Goal: Navigation & Orientation: Find specific page/section

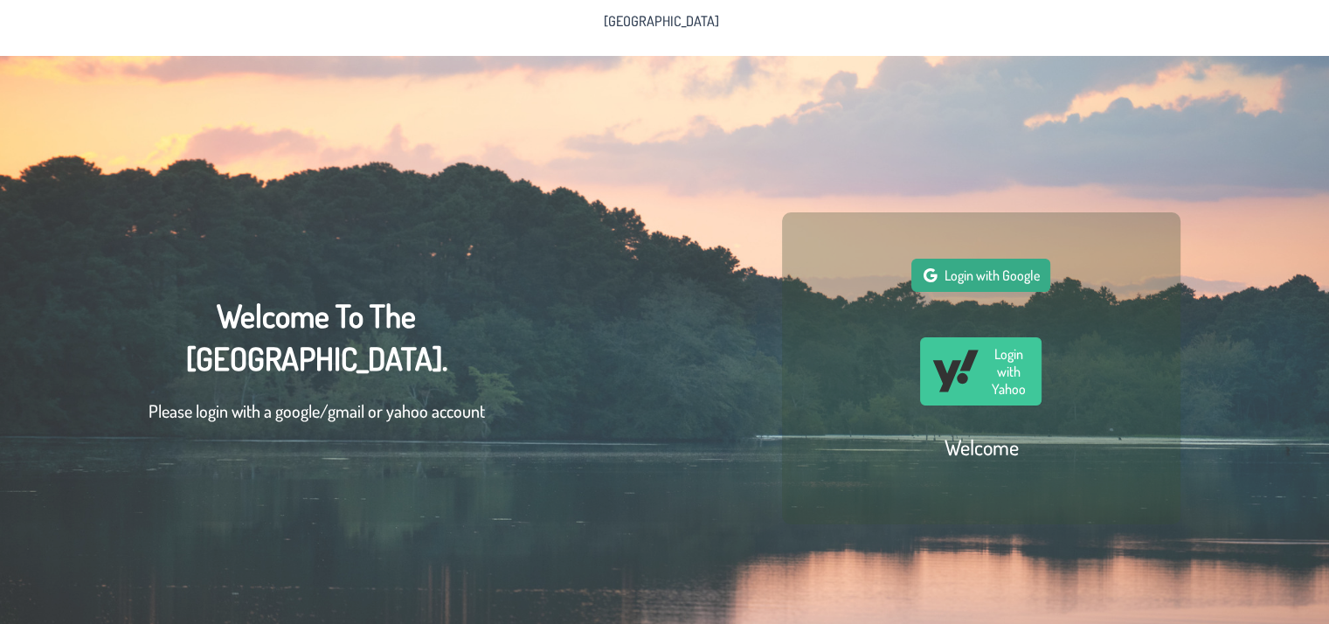
click at [968, 284] on span "Login with Google" at bounding box center [991, 274] width 95 height 17
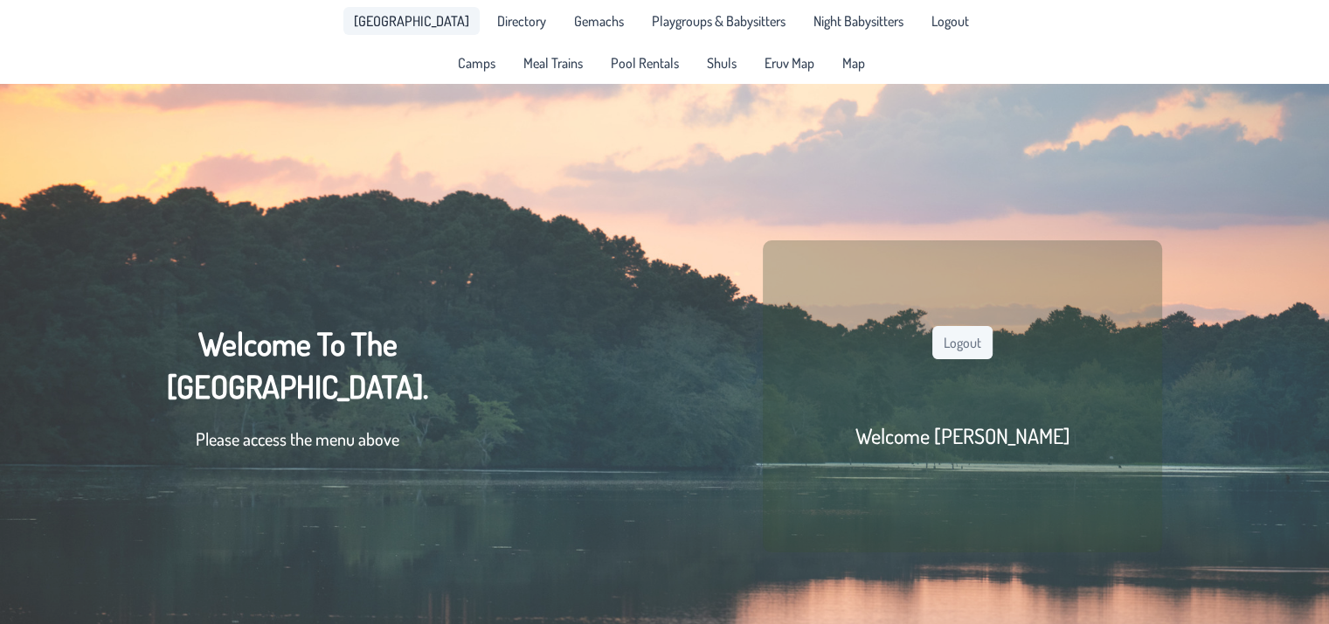
click at [419, 25] on span "[GEOGRAPHIC_DATA]" at bounding box center [411, 21] width 115 height 14
click at [500, 25] on span "Directory" at bounding box center [521, 21] width 49 height 14
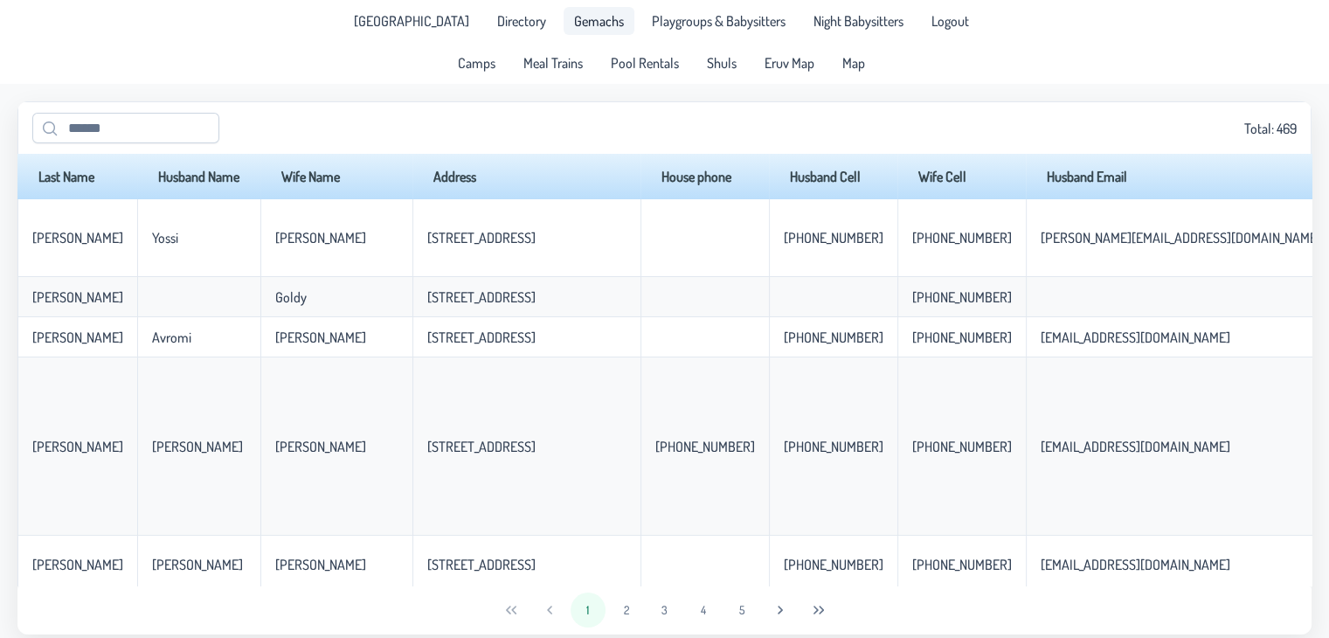
click at [581, 25] on span "Gemachs" at bounding box center [599, 21] width 50 height 14
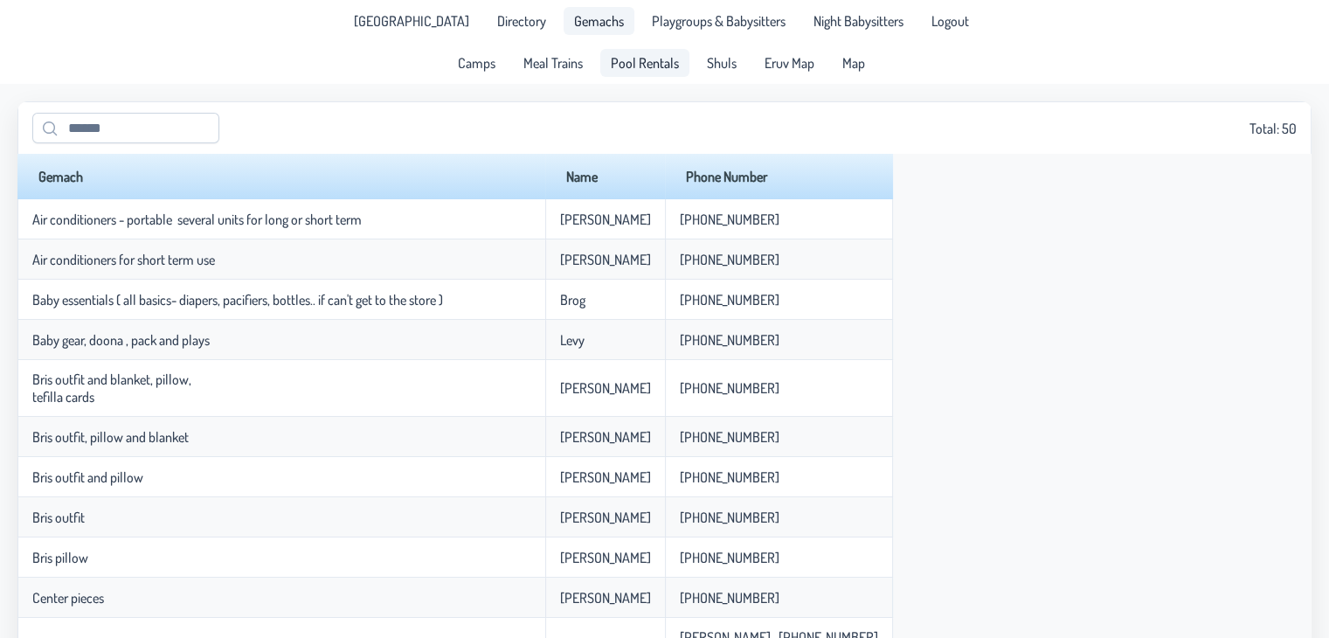
click at [635, 66] on span "Pool Rentals" at bounding box center [645, 63] width 68 height 14
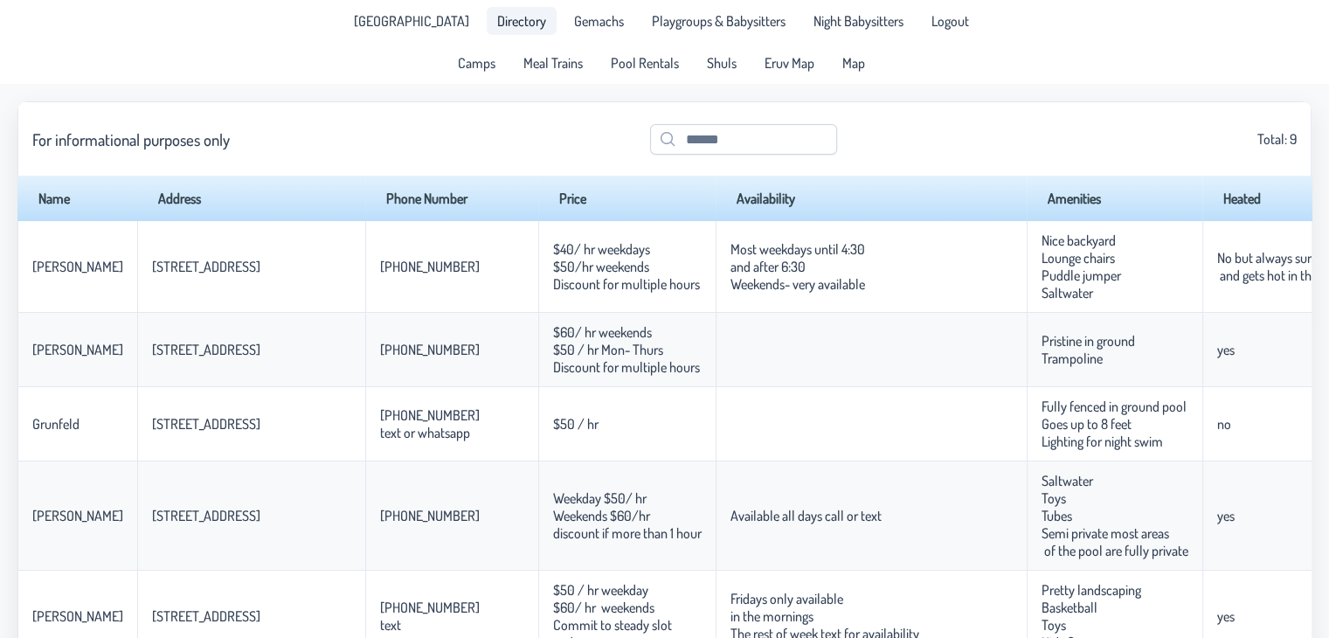
click at [497, 14] on span "Directory" at bounding box center [521, 21] width 49 height 14
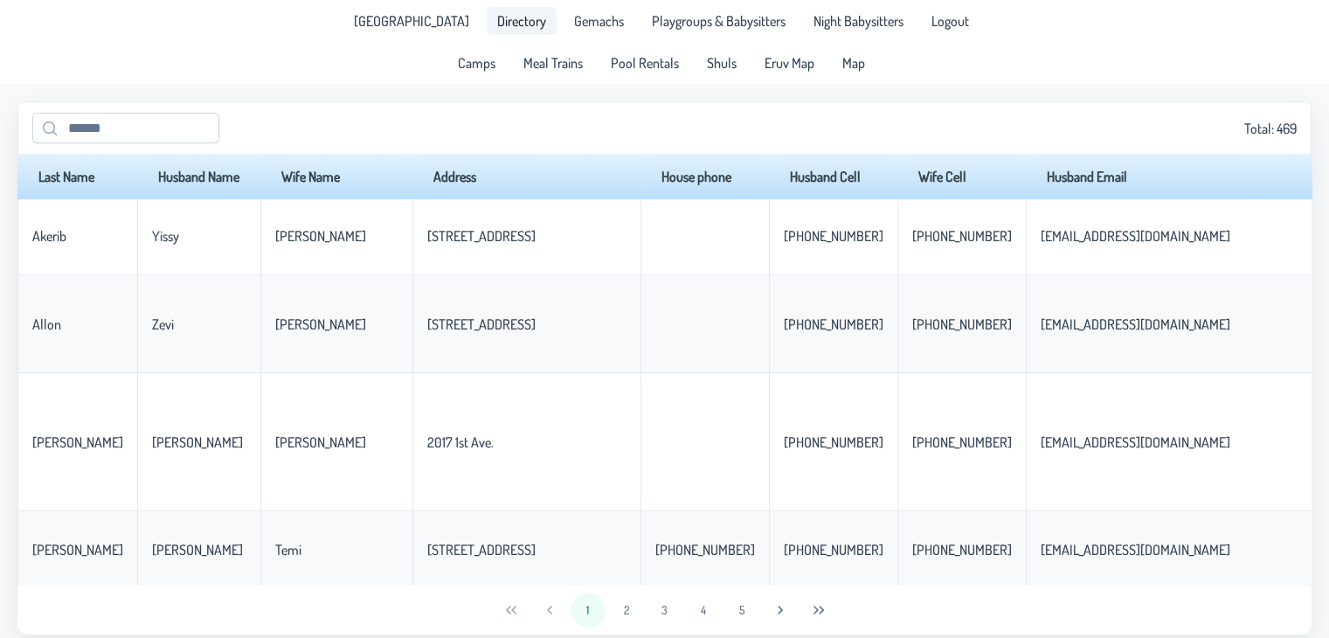
scroll to position [907, 0]
click at [183, 141] on input "text" at bounding box center [125, 128] width 187 height 31
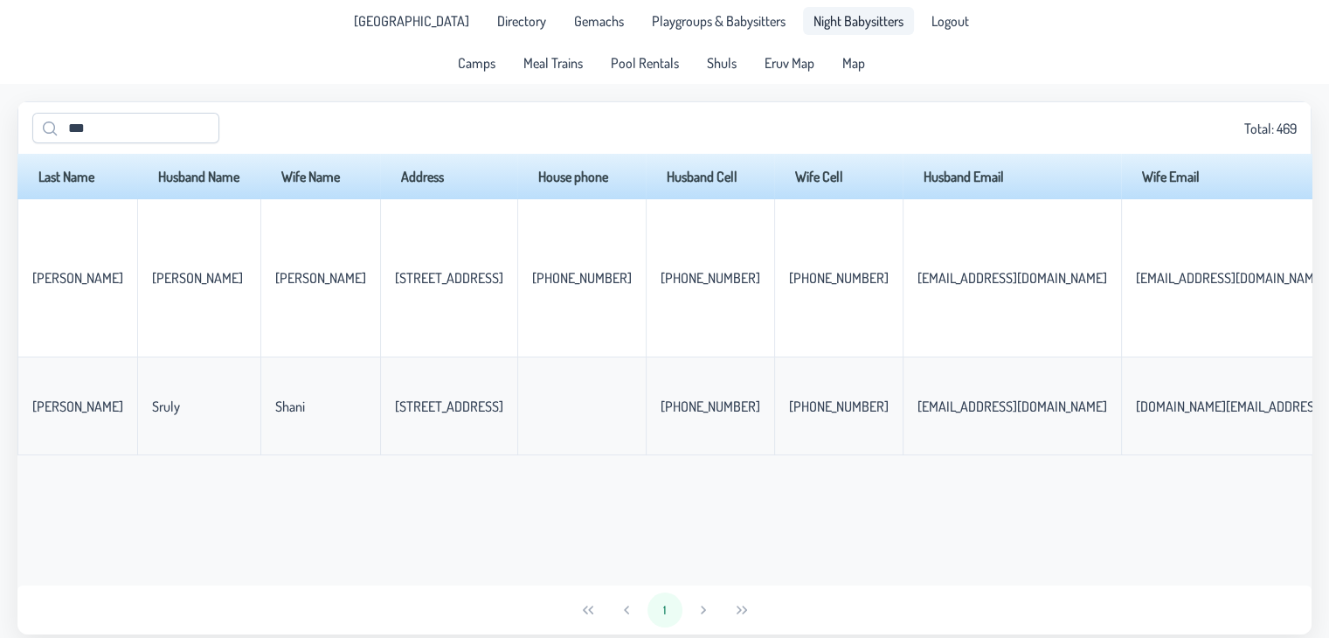
click at [855, 18] on span "Night Babysitters" at bounding box center [858, 21] width 90 height 14
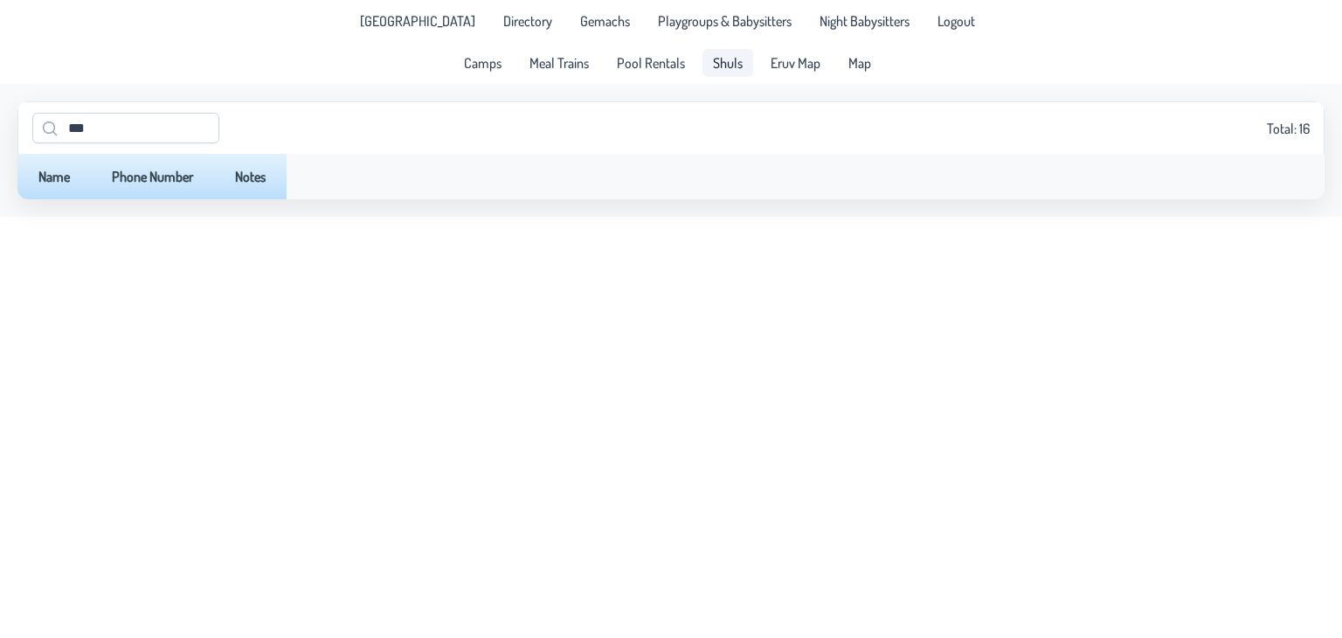
click at [727, 63] on span "Shuls" at bounding box center [728, 63] width 30 height 14
click at [167, 143] on input "***" at bounding box center [125, 128] width 187 height 31
type input "*"
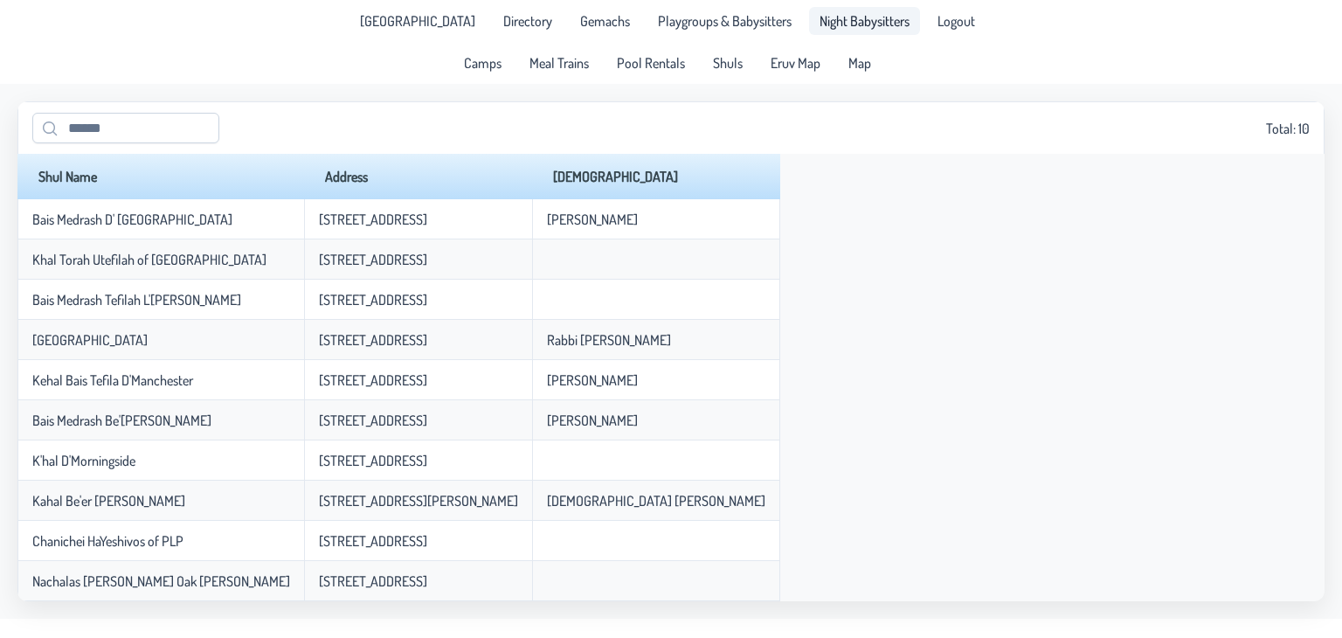
click at [841, 23] on span "Night Babysitters" at bounding box center [865, 21] width 90 height 14
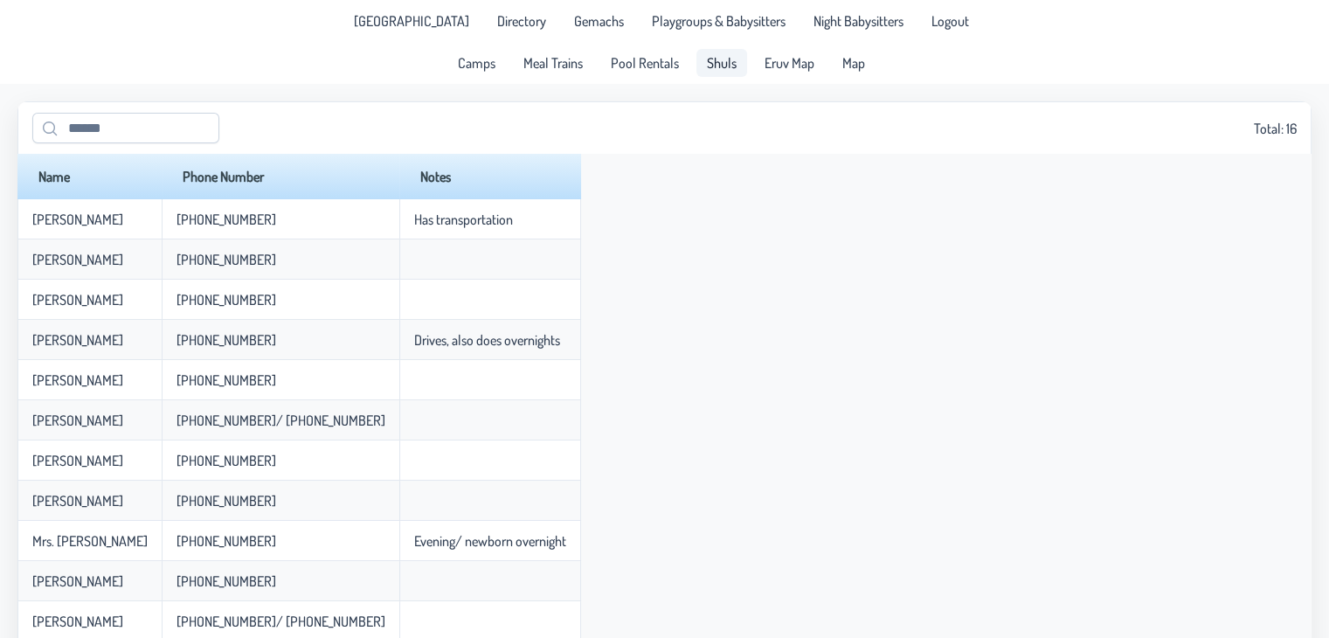
click at [716, 62] on span "Shuls" at bounding box center [722, 63] width 30 height 14
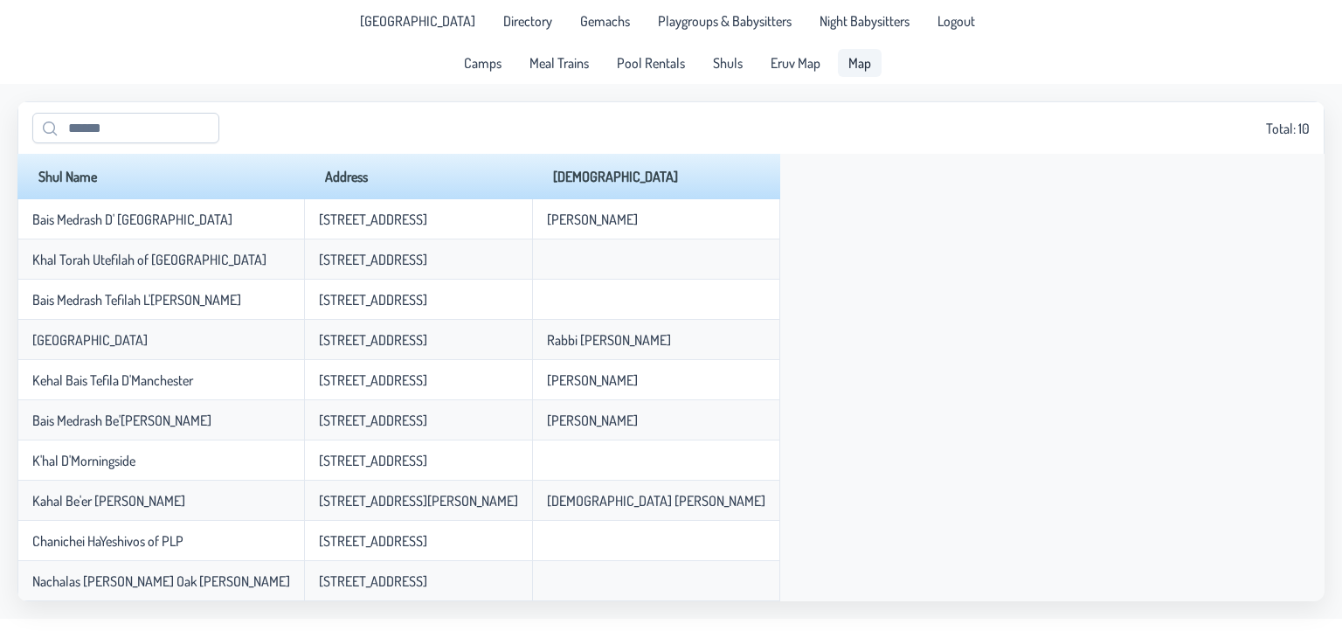
click at [863, 64] on span "Map" at bounding box center [859, 63] width 23 height 14
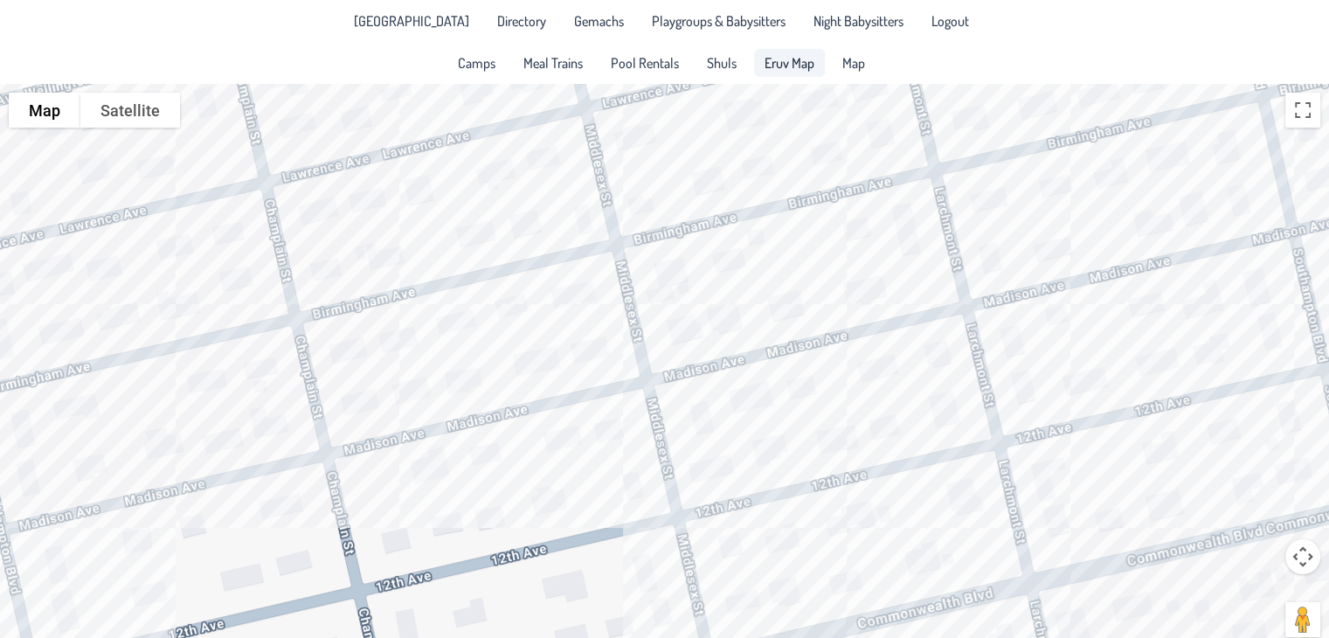
click at [785, 57] on span "Eruv Map" at bounding box center [790, 63] width 50 height 14
